Goal: Obtain resource: Download file/media

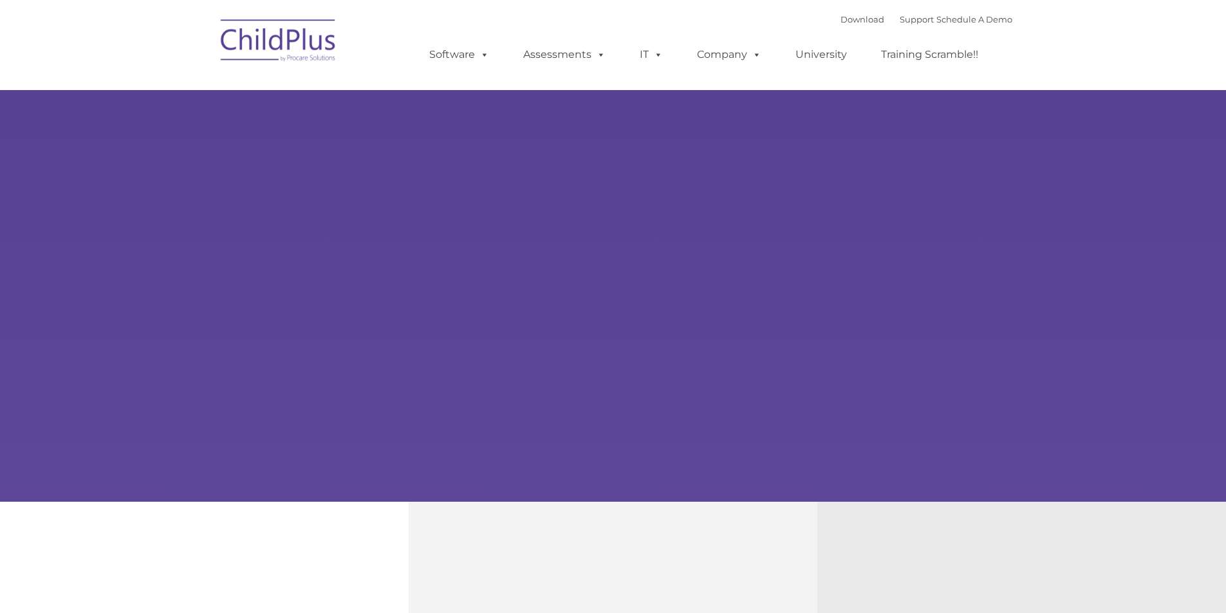
type input ""
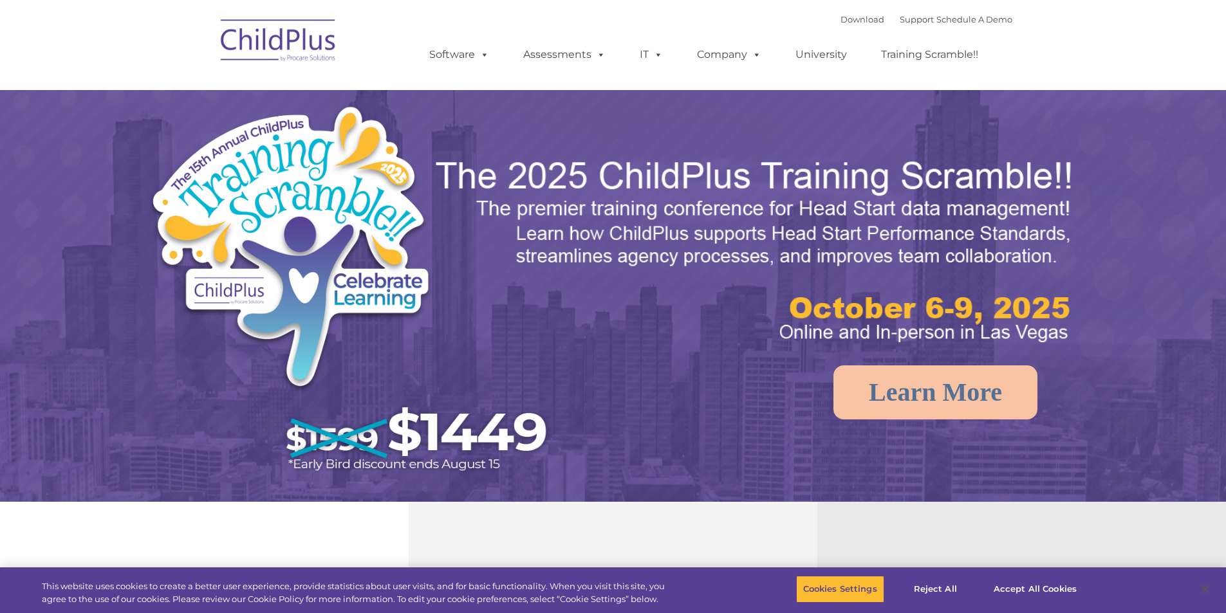
select select "MEDIUM"
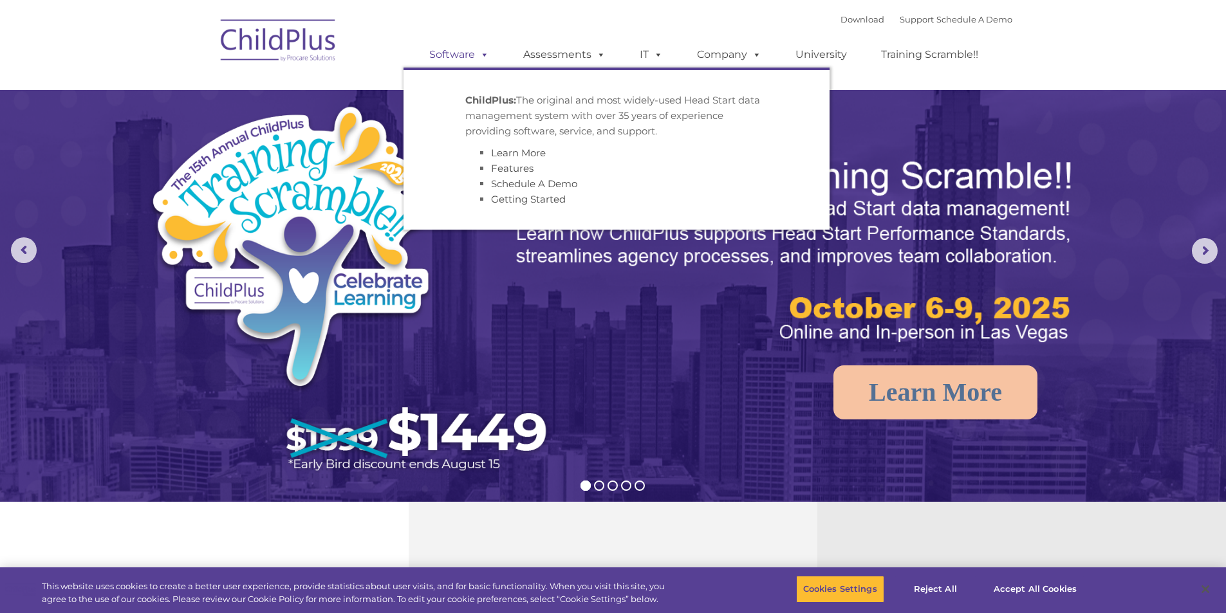
click at [469, 56] on link "Software" at bounding box center [459, 55] width 86 height 26
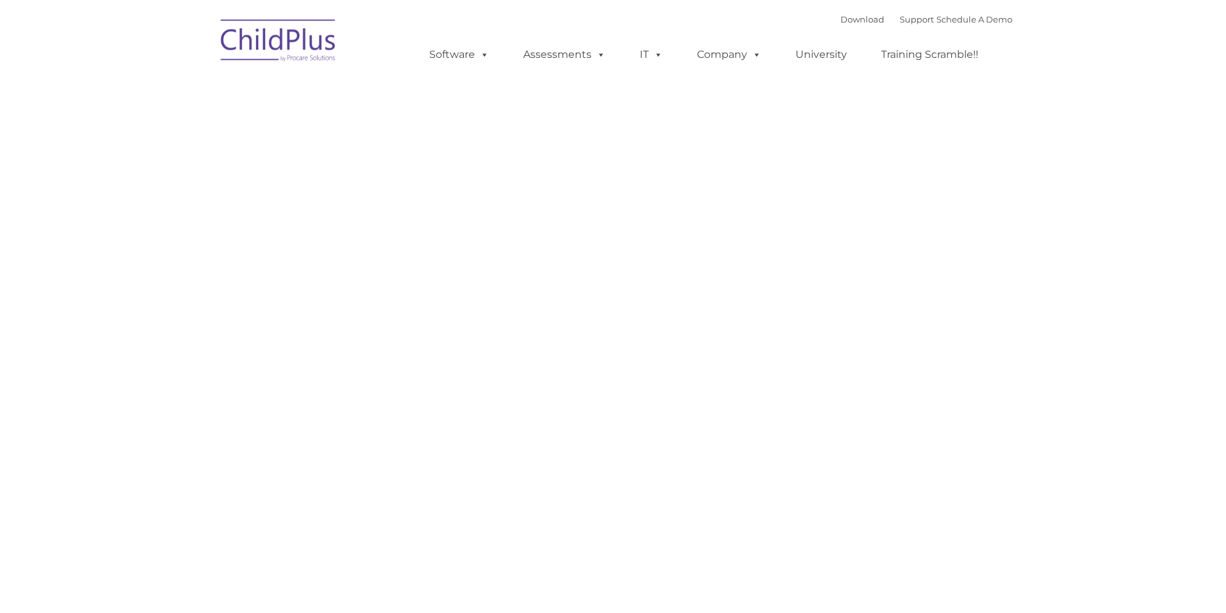
type input ""
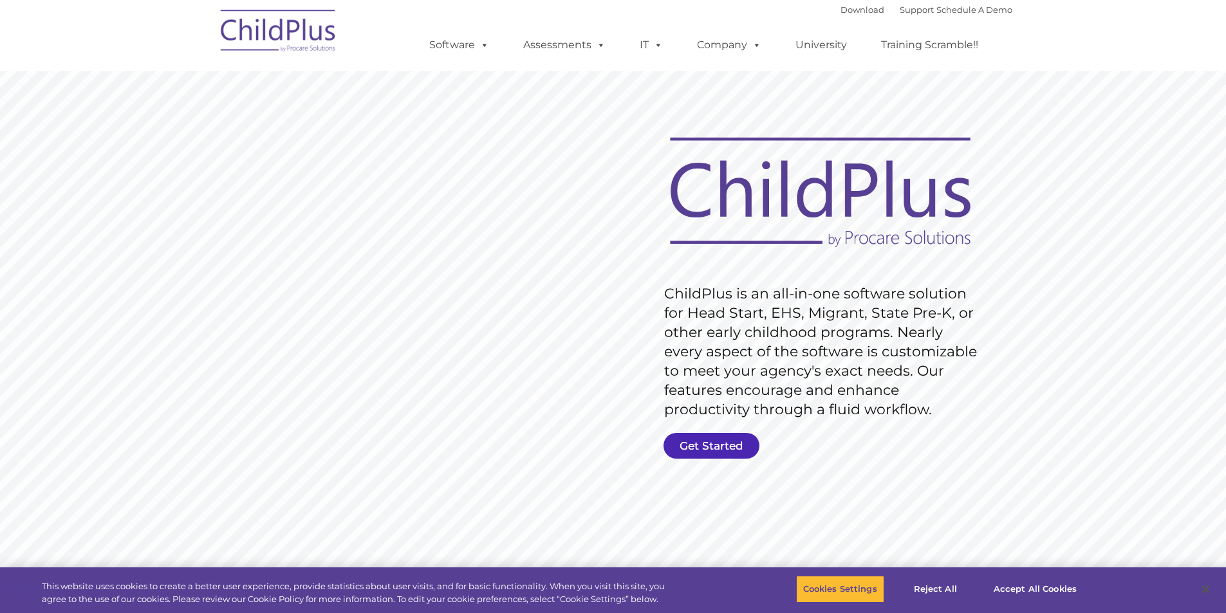
click at [720, 441] on link "Get Started" at bounding box center [712, 446] width 96 height 26
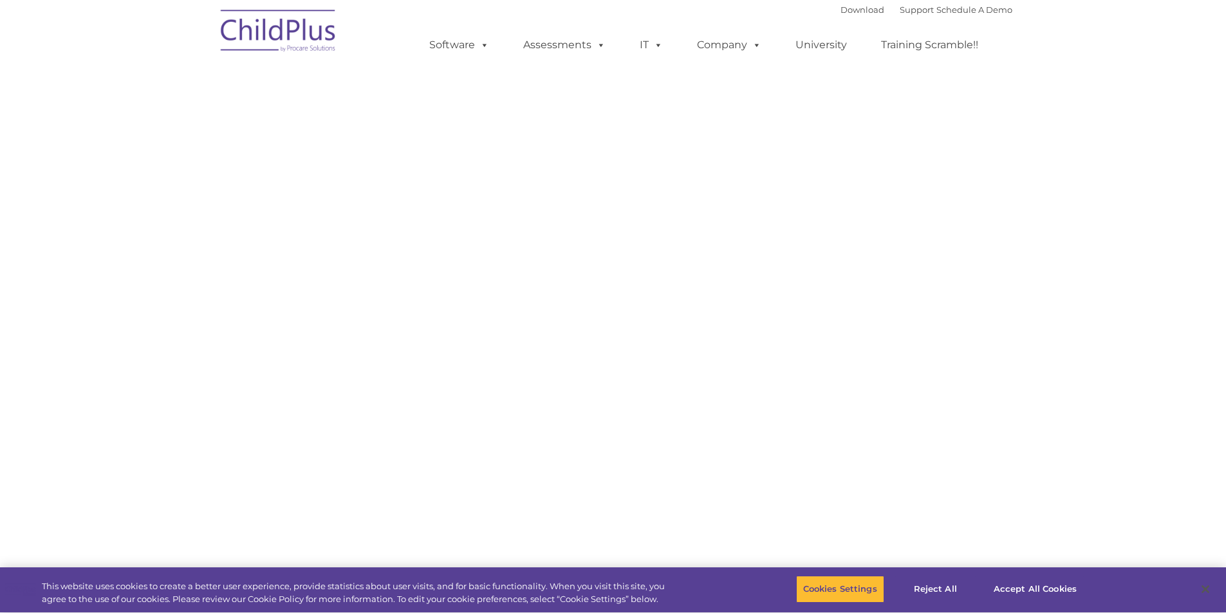
select select "MEDIUM"
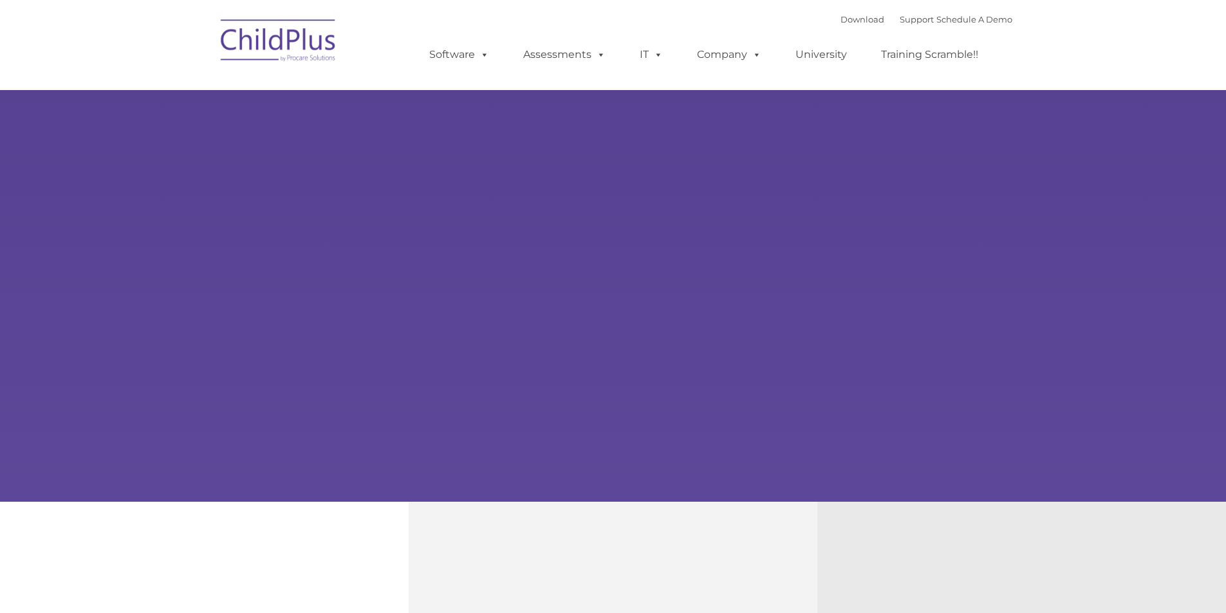
type input ""
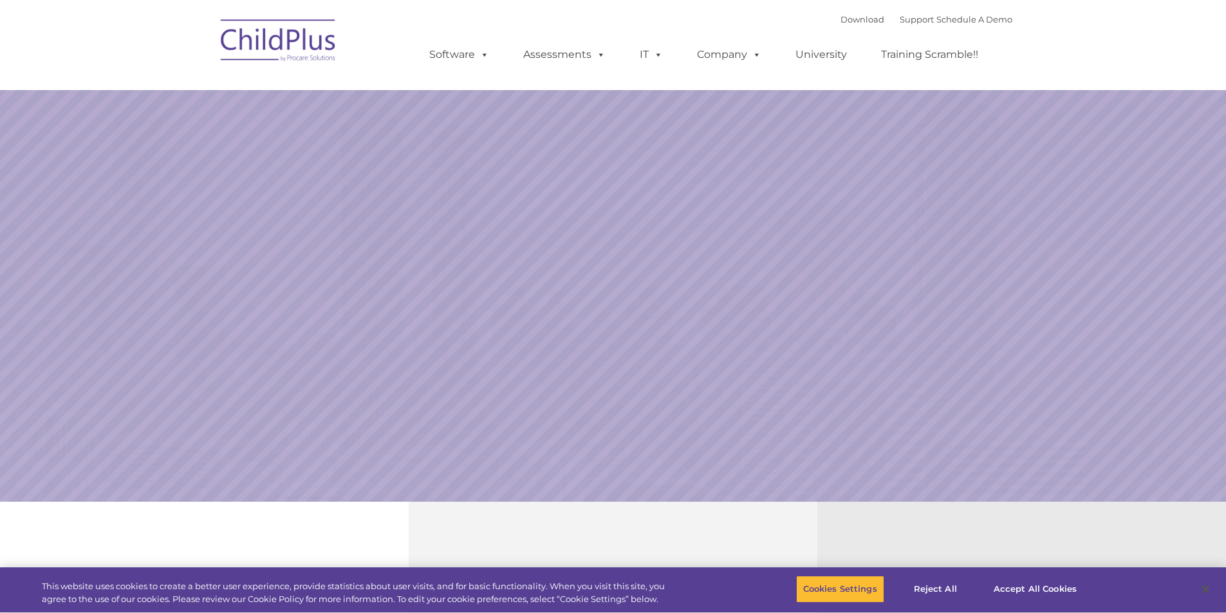
select select "MEDIUM"
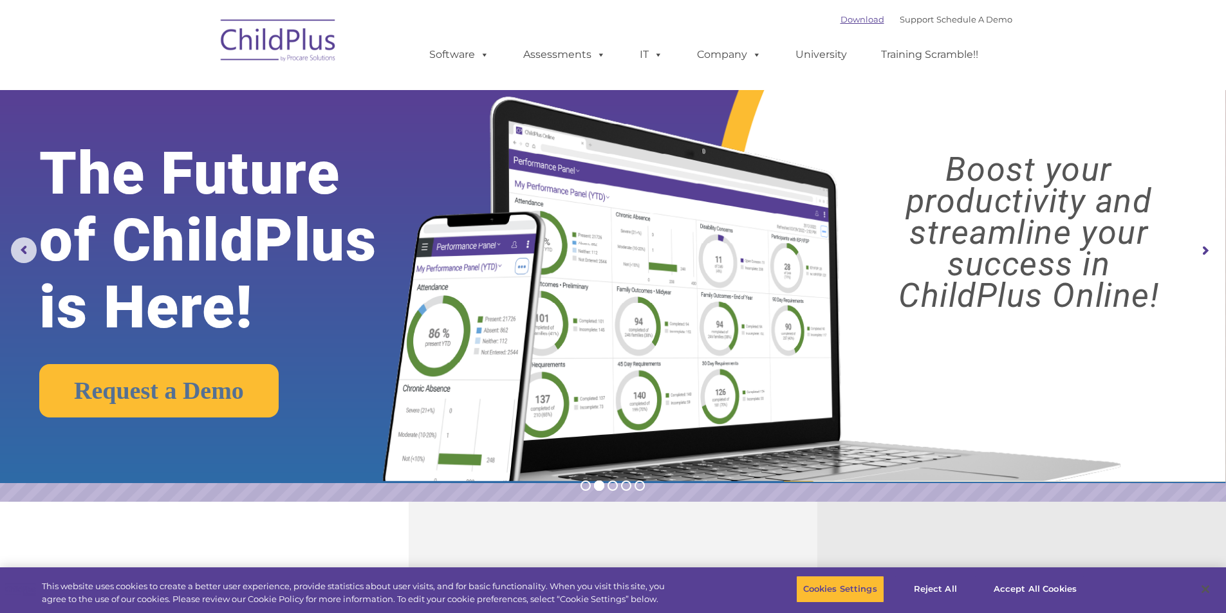
click at [850, 21] on link "Download" at bounding box center [863, 19] width 44 height 10
